Goal: Task Accomplishment & Management: Use online tool/utility

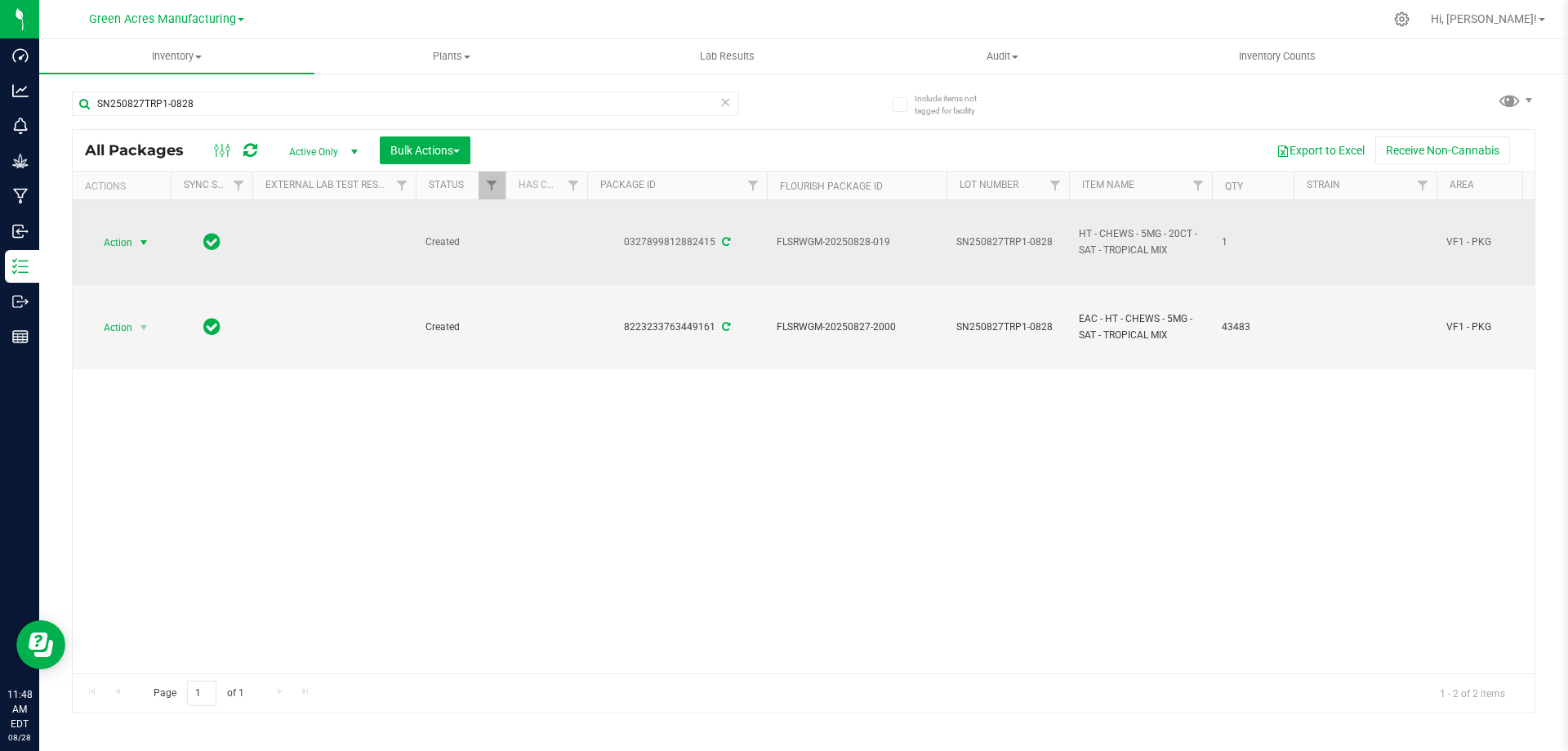
click at [124, 238] on span "Action" at bounding box center [111, 242] width 44 height 23
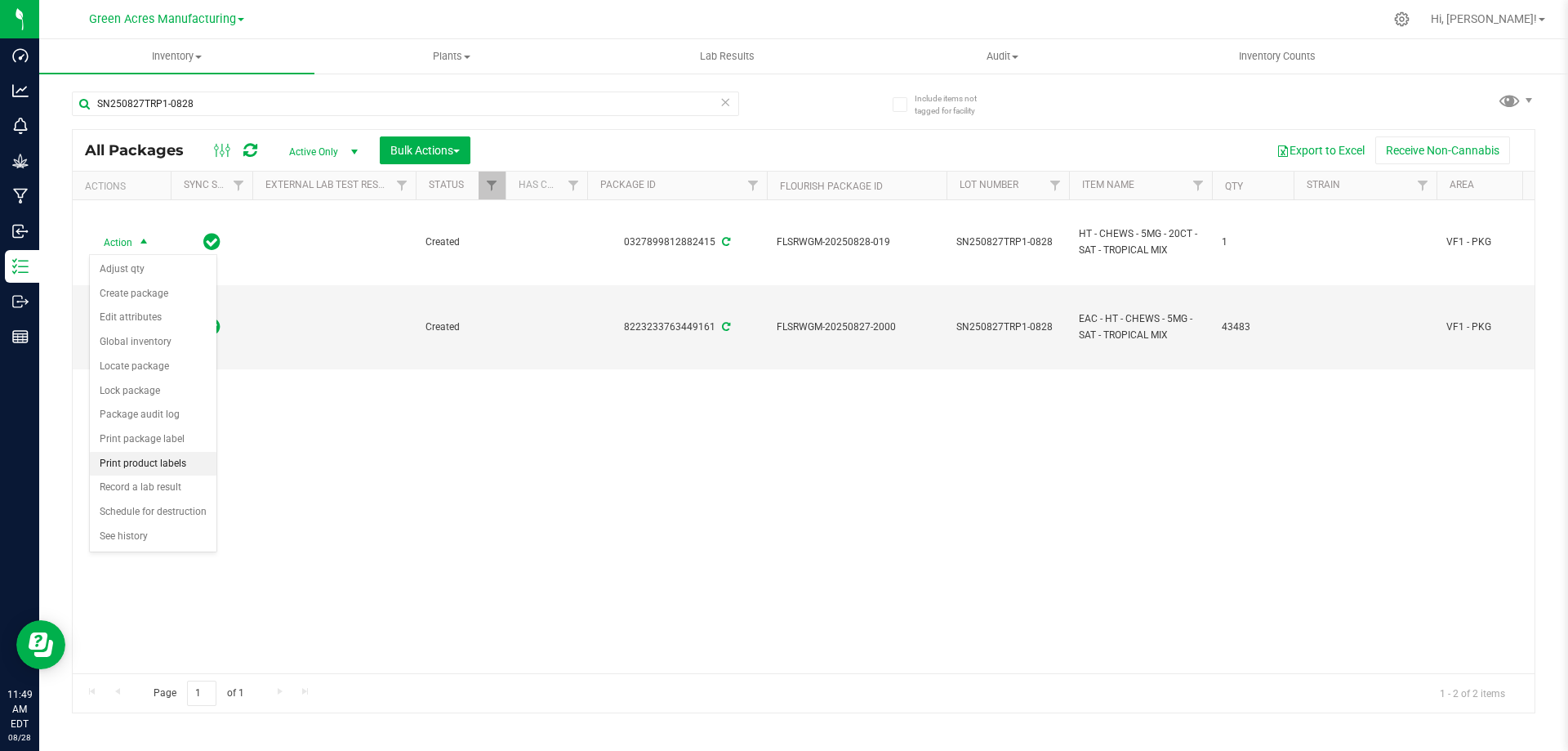
click at [127, 465] on li "Print product labels" at bounding box center [153, 463] width 127 height 24
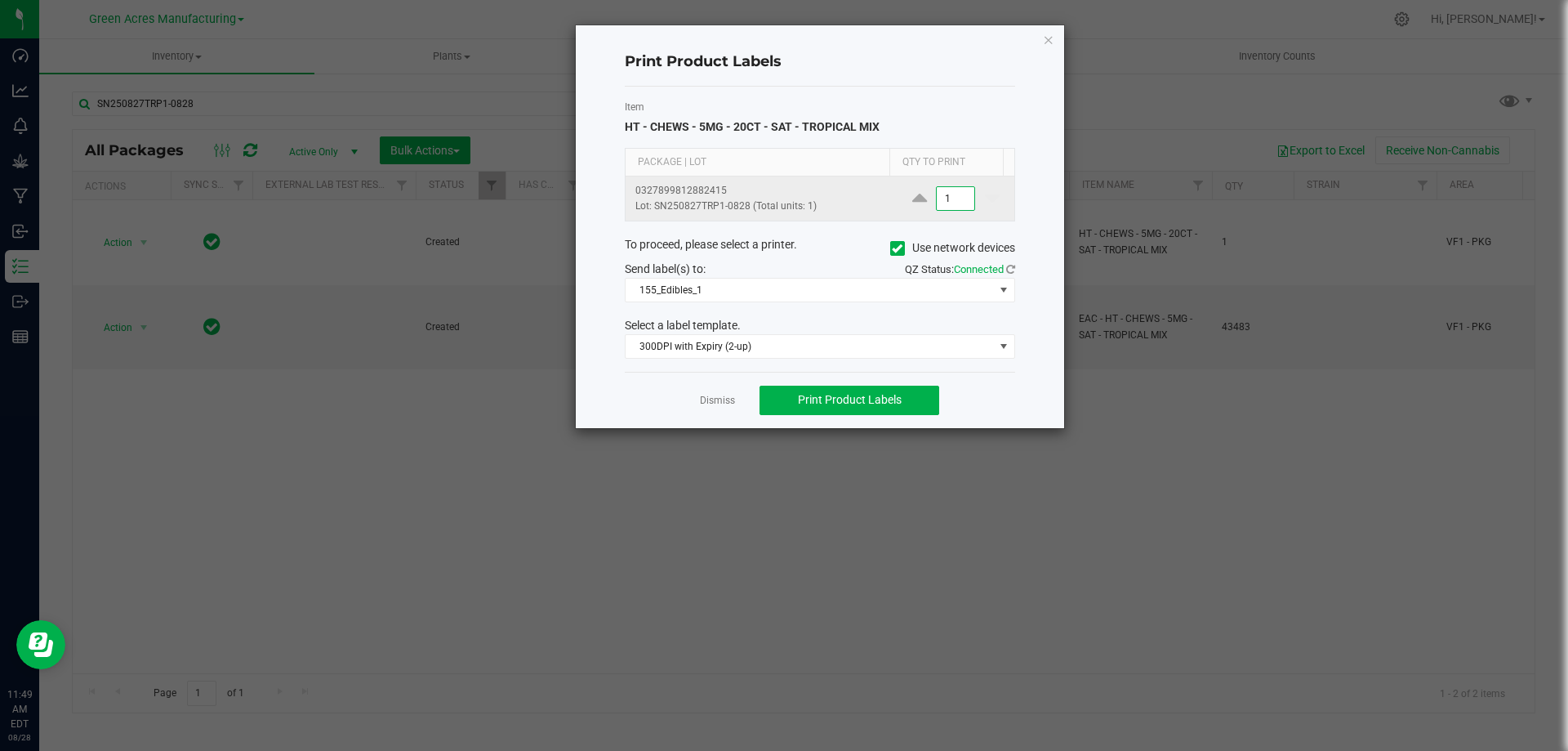
click at [954, 203] on input "1" at bounding box center [955, 198] width 37 height 23
type input "200"
click at [844, 396] on span "Print Product Labels" at bounding box center [850, 400] width 104 height 13
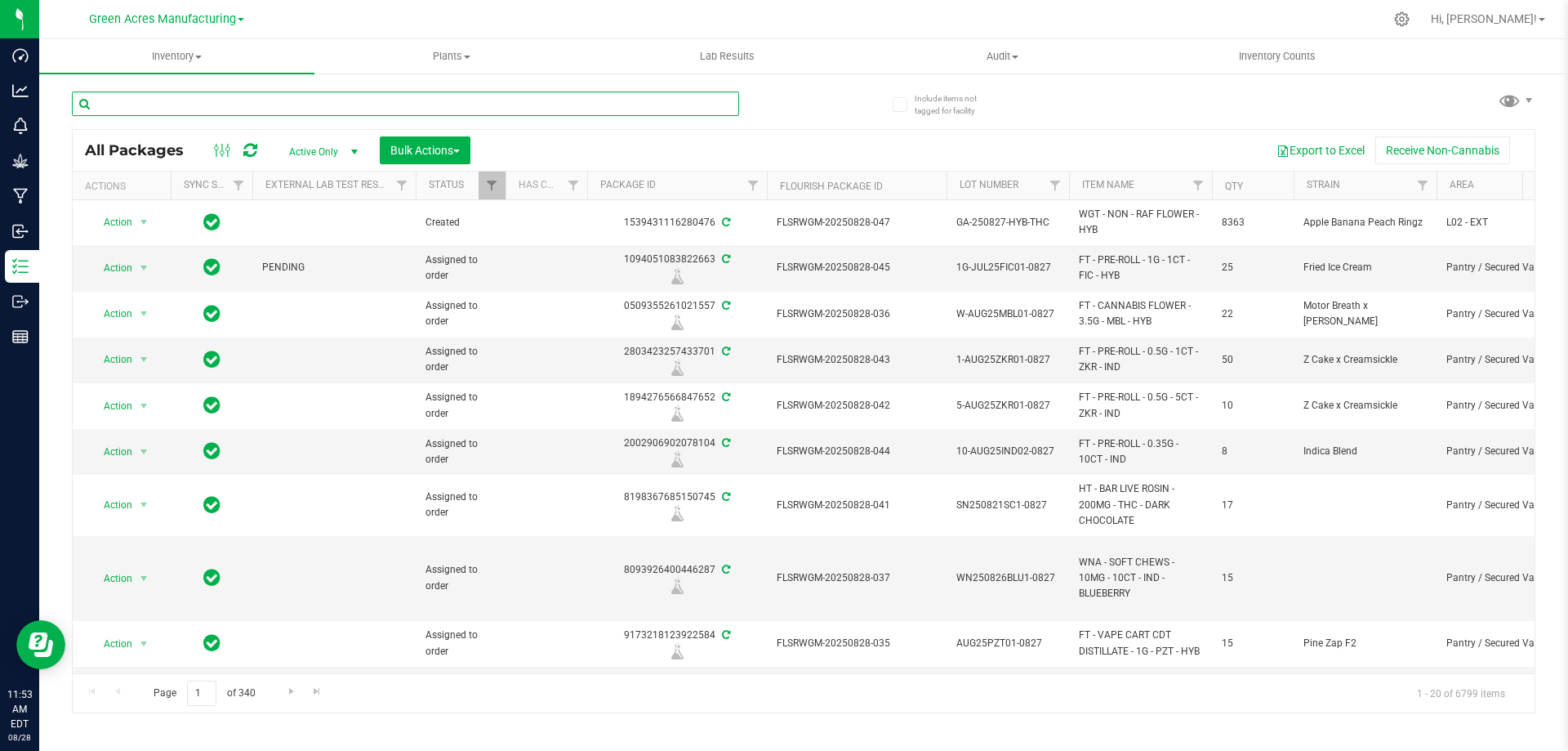
click at [714, 108] on input "text" at bounding box center [405, 103] width 667 height 24
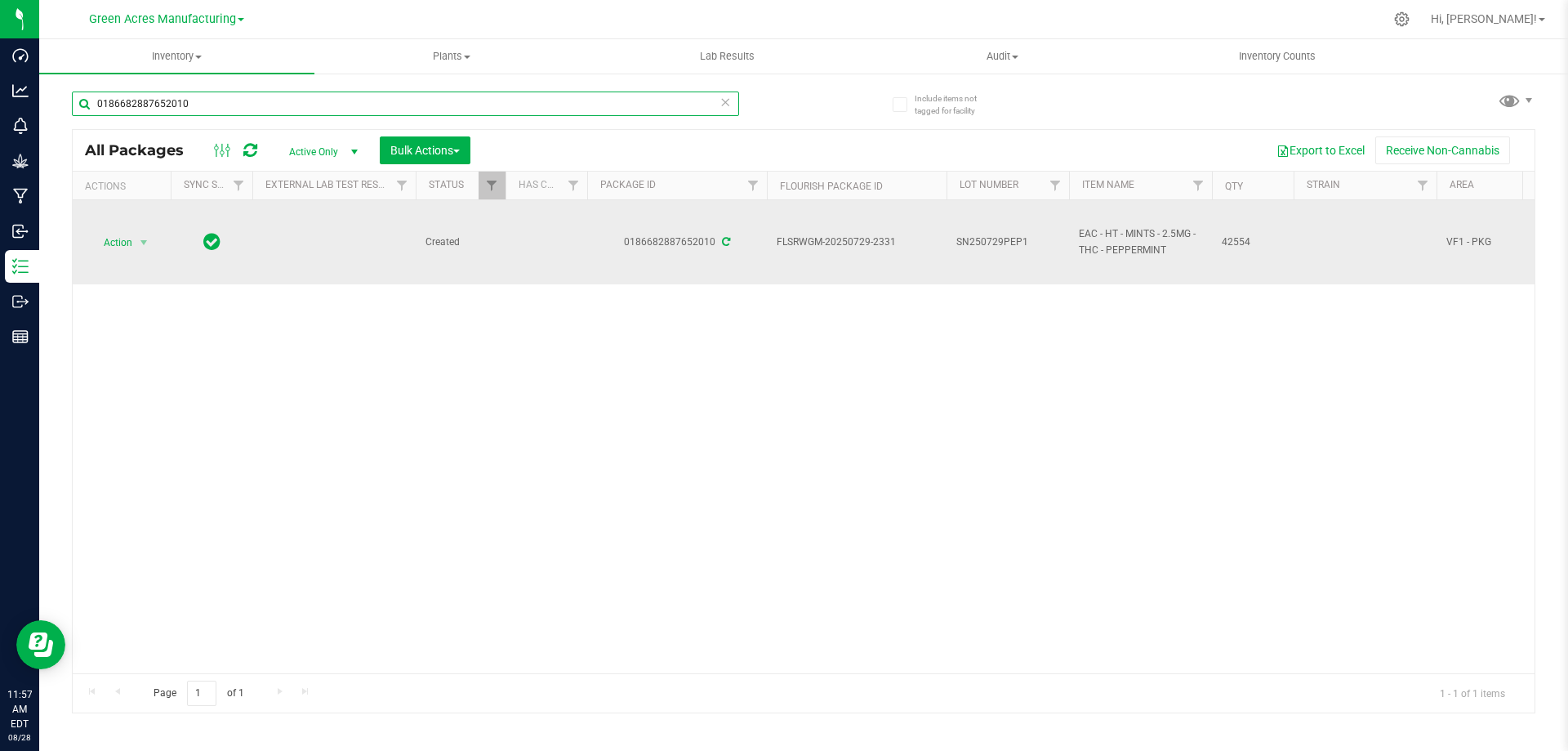
type input "0186682887652010"
click at [1027, 242] on span "SN250729PEP1" at bounding box center [1008, 242] width 103 height 16
type input "SN250729PEP1-0828"
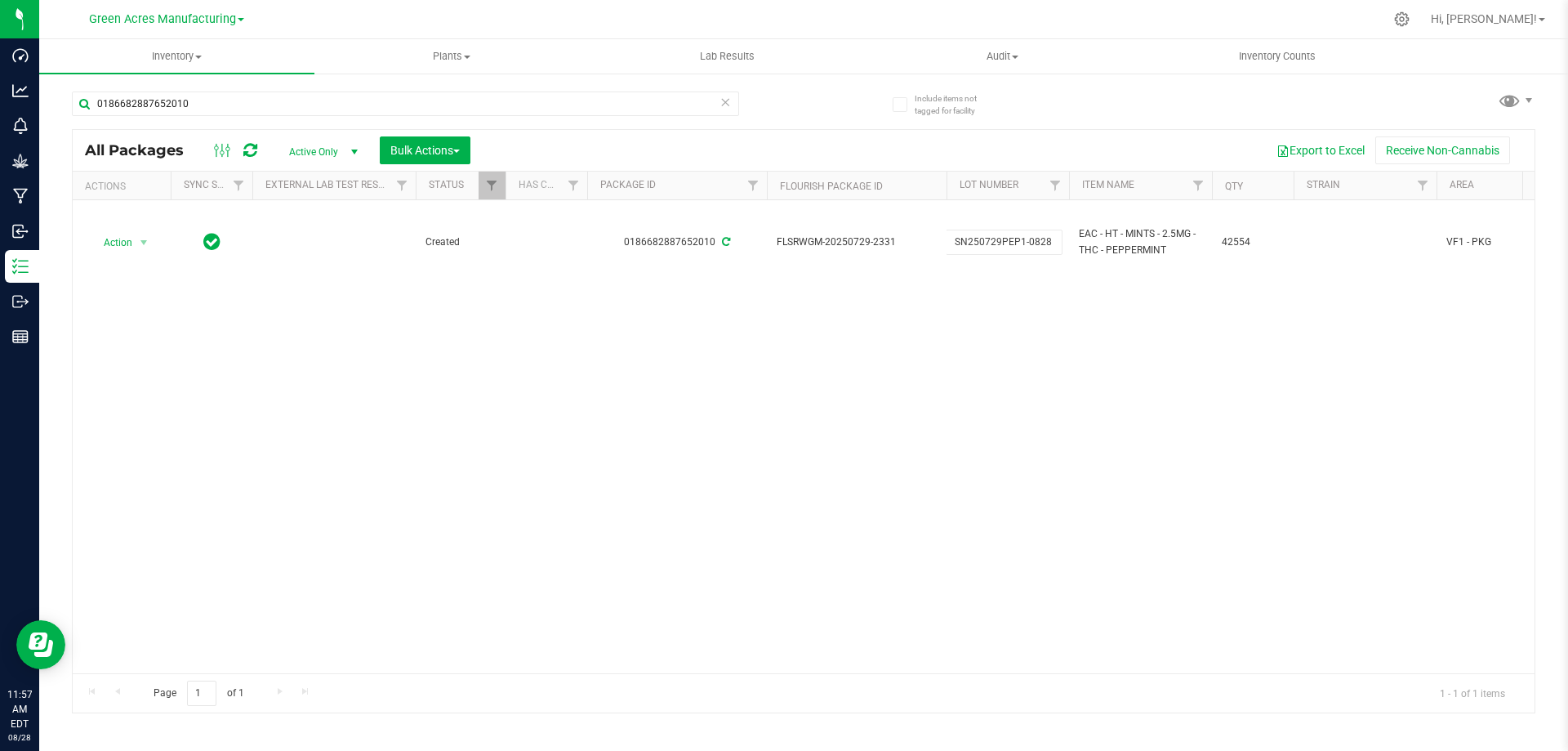
click at [819, 350] on div "All Packages Active Only Active Only Lab Samples Locked All External Internal B…" at bounding box center [803, 421] width 1464 height 584
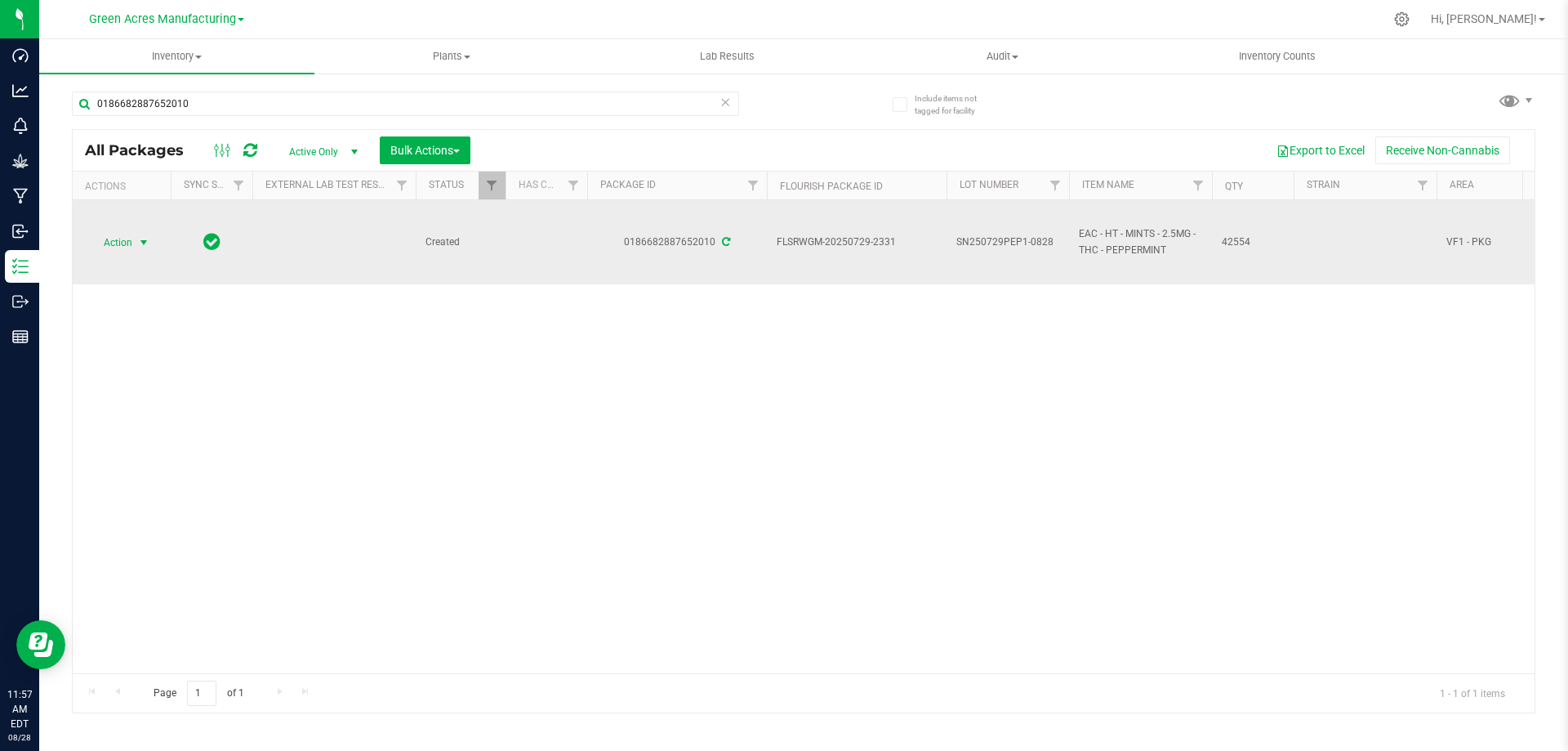
click at [120, 242] on span "Action" at bounding box center [111, 242] width 44 height 23
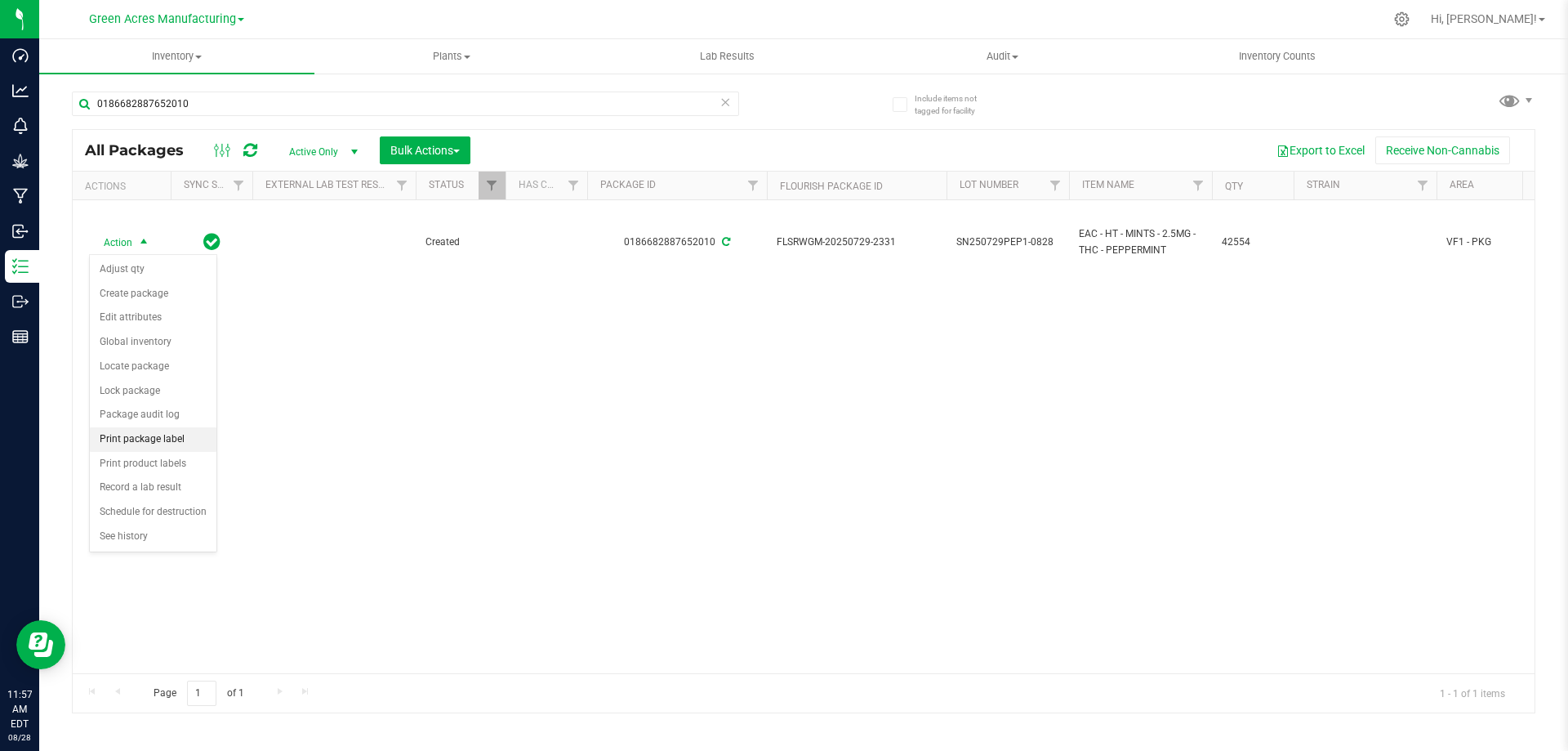
click at [153, 435] on li "Print package label" at bounding box center [153, 439] width 127 height 24
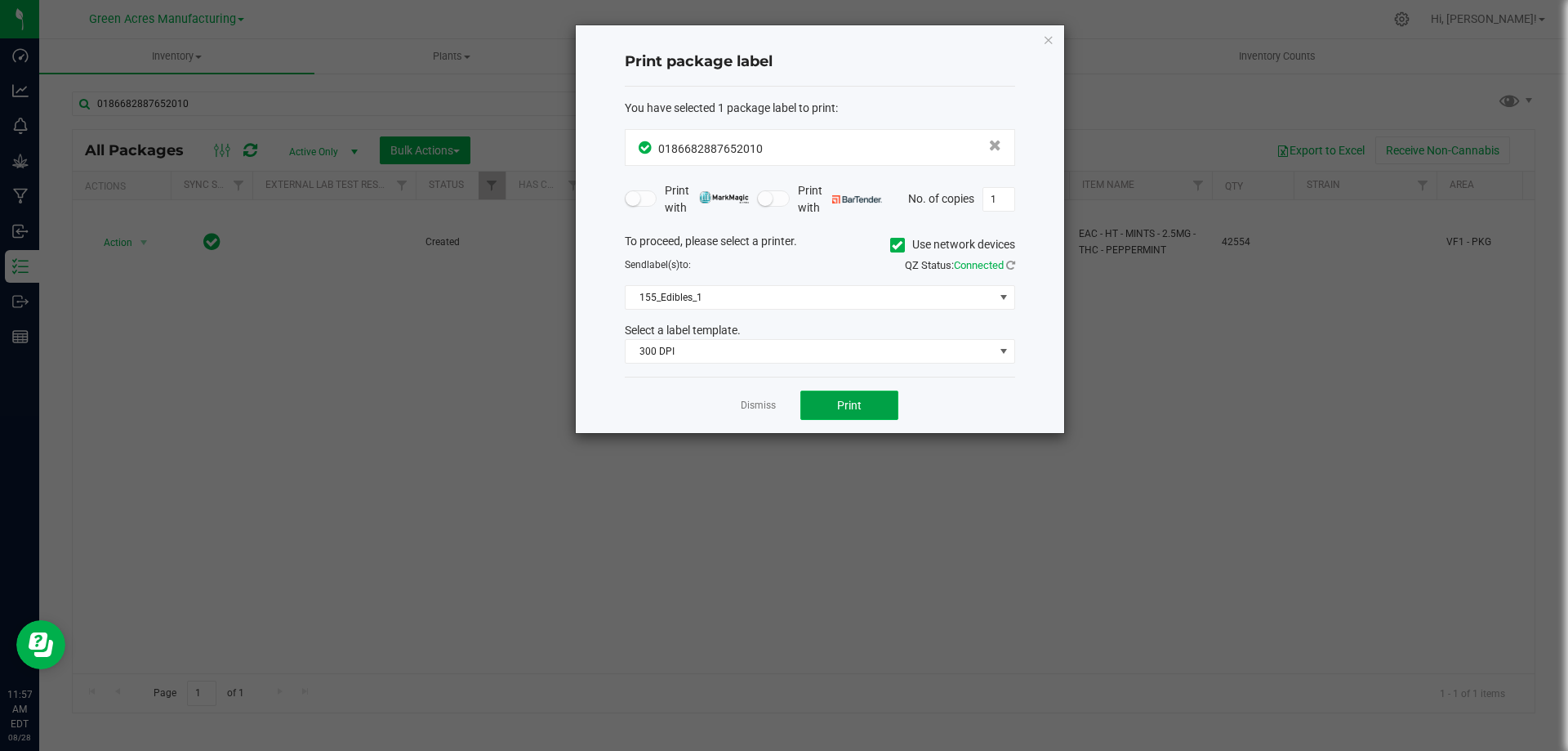
click at [846, 403] on span "Print" at bounding box center [849, 405] width 24 height 13
click at [846, 405] on span "Print" at bounding box center [849, 405] width 24 height 13
click at [847, 406] on span "Print" at bounding box center [849, 405] width 24 height 13
click at [772, 398] on link "Dismiss" at bounding box center [758, 405] width 35 height 14
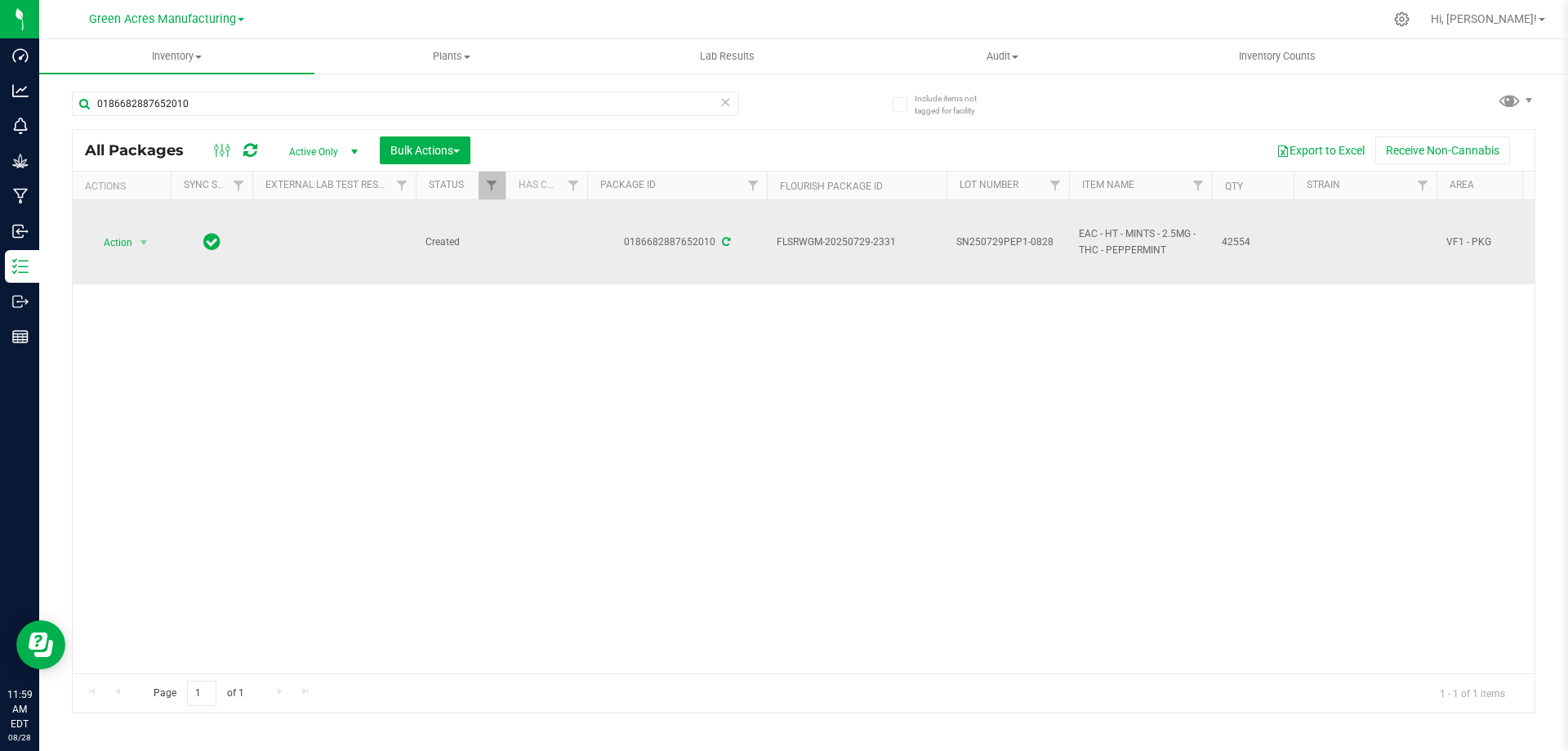
click at [154, 245] on div "Action Action Adjust qty Create package Edit attributes Global inventory Locate…" at bounding box center [122, 242] width 78 height 23
click at [148, 248] on span "select" at bounding box center [144, 243] width 13 height 13
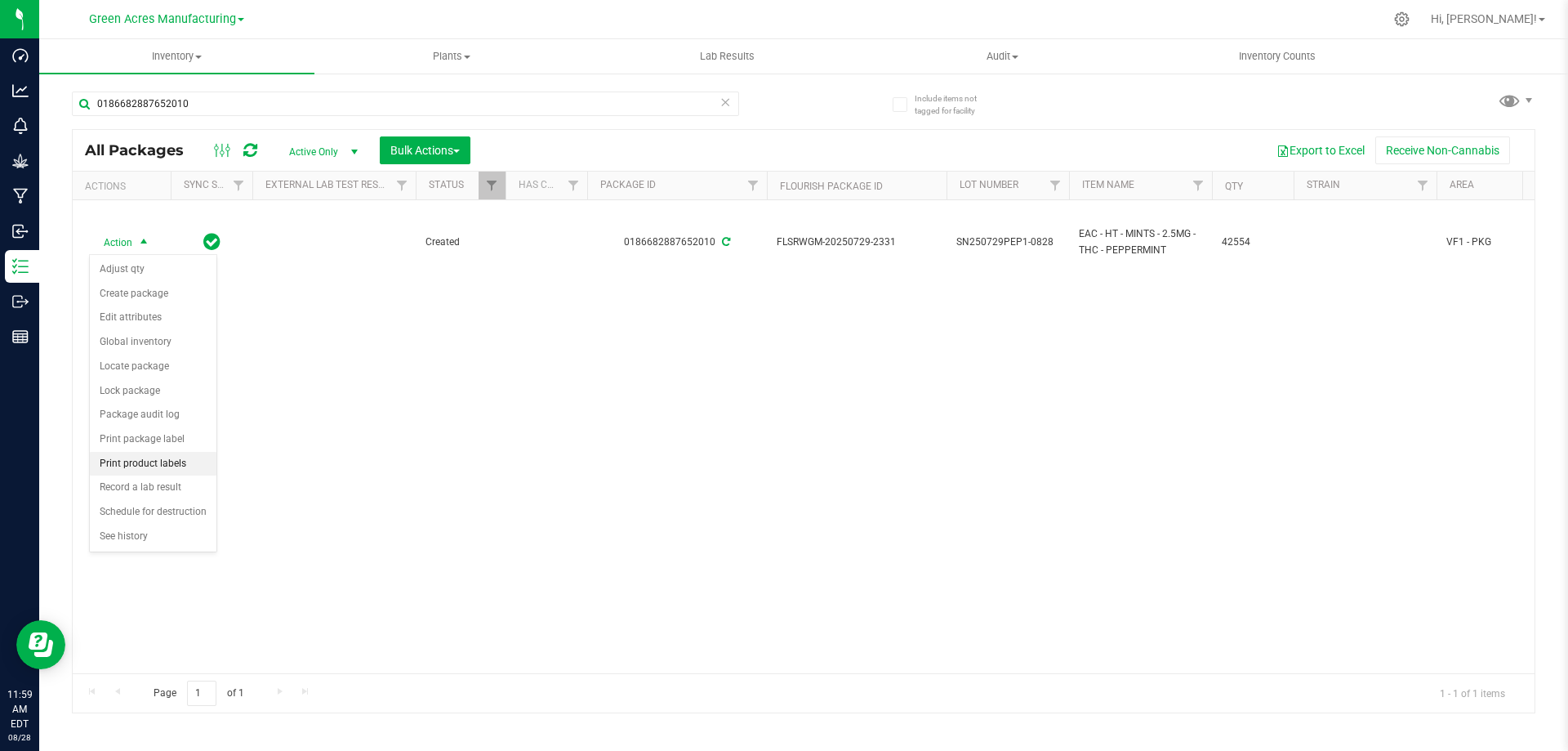
click at [147, 462] on li "Print product labels" at bounding box center [153, 463] width 127 height 24
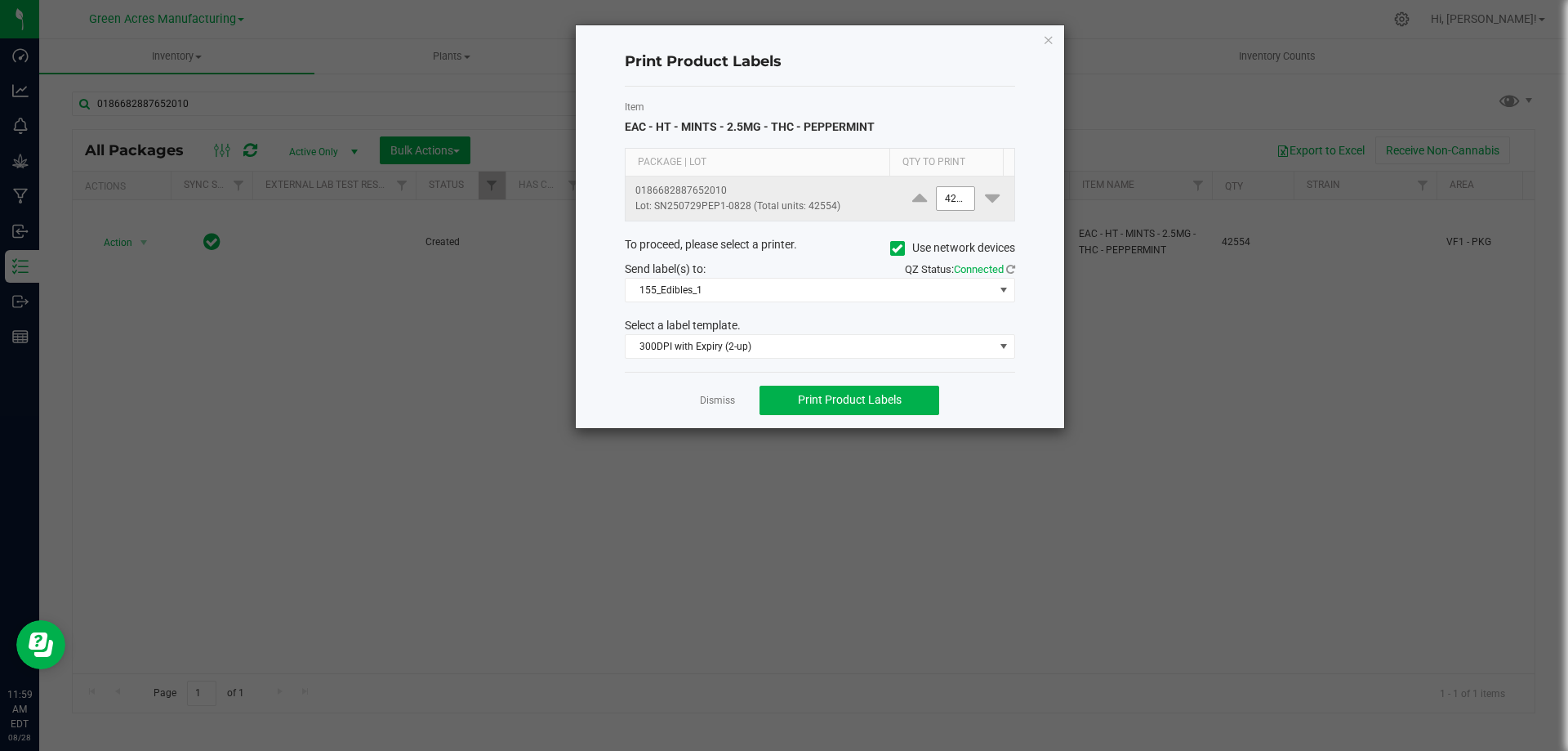
click at [949, 200] on input "42554" at bounding box center [955, 198] width 37 height 23
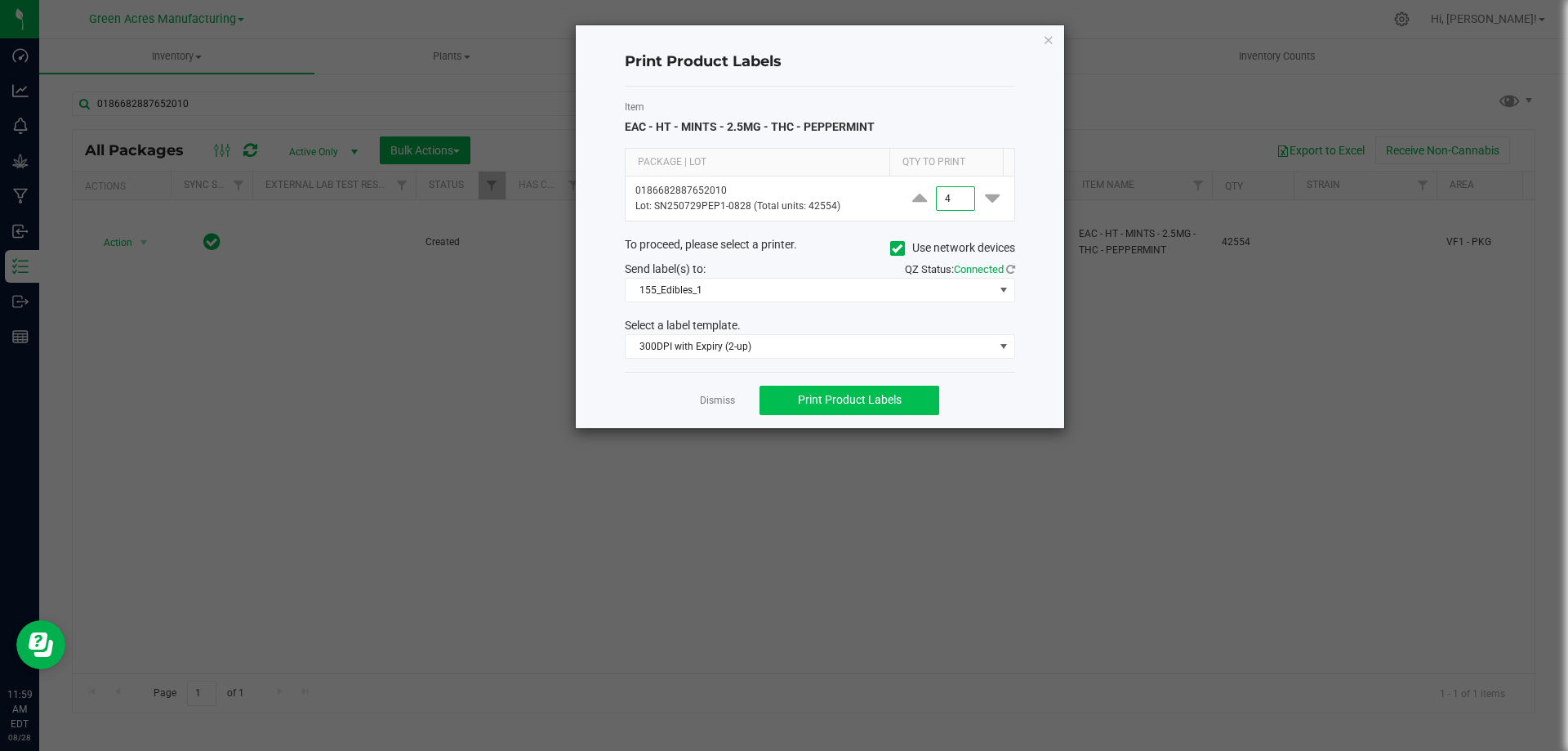
type input "4"
click at [871, 403] on span "Print Product Labels" at bounding box center [850, 400] width 104 height 13
